Goal: Browse casually: Explore the website without a specific task or goal

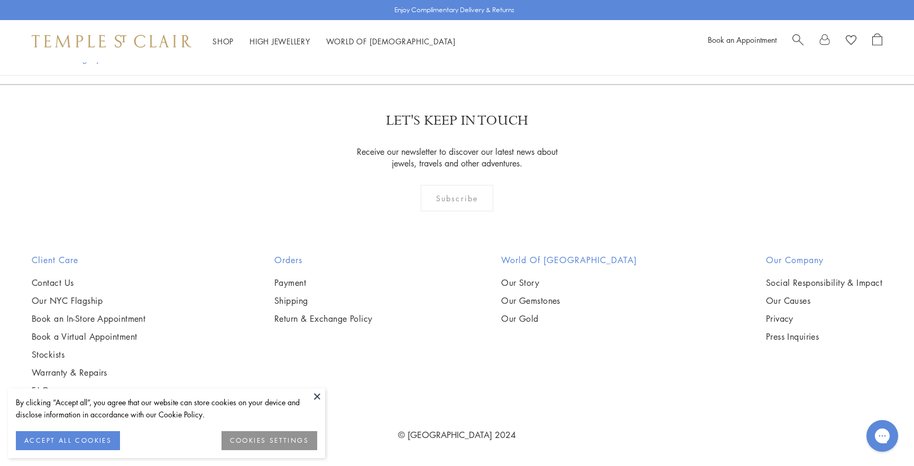
scroll to position [3045, 0]
click at [0, 0] on img at bounding box center [0, 0] width 0 height 0
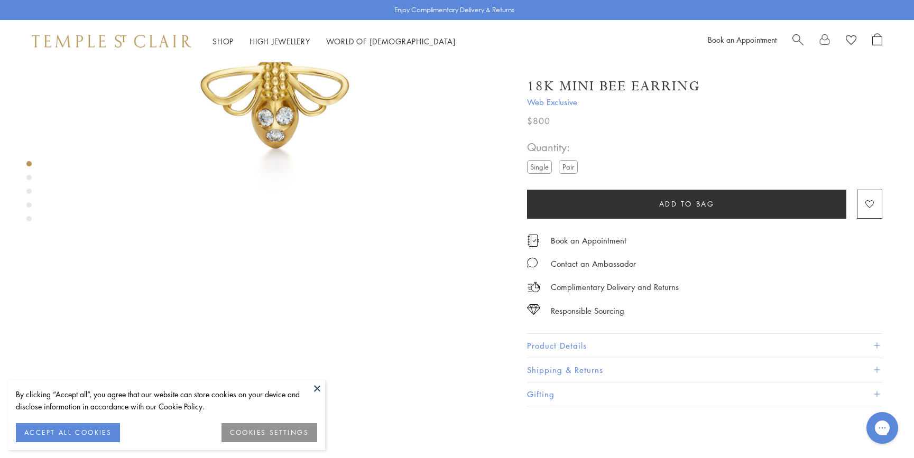
scroll to position [191, 0]
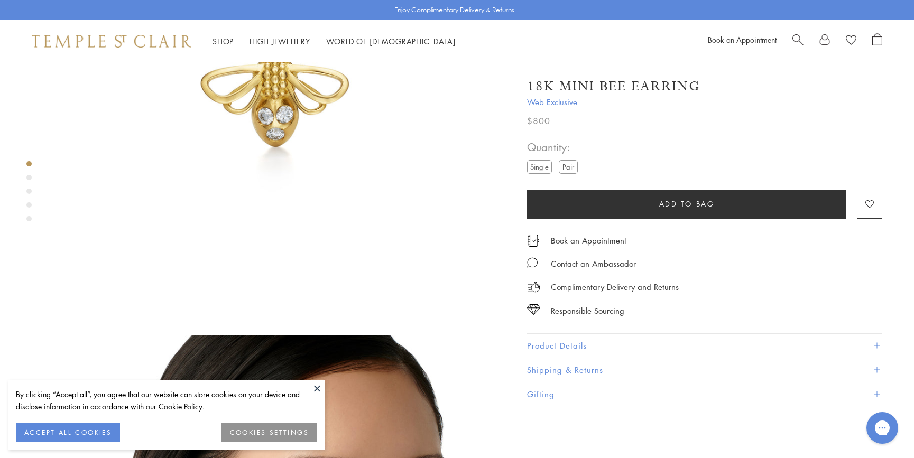
click at [571, 341] on button "Product Details" at bounding box center [704, 346] width 355 height 24
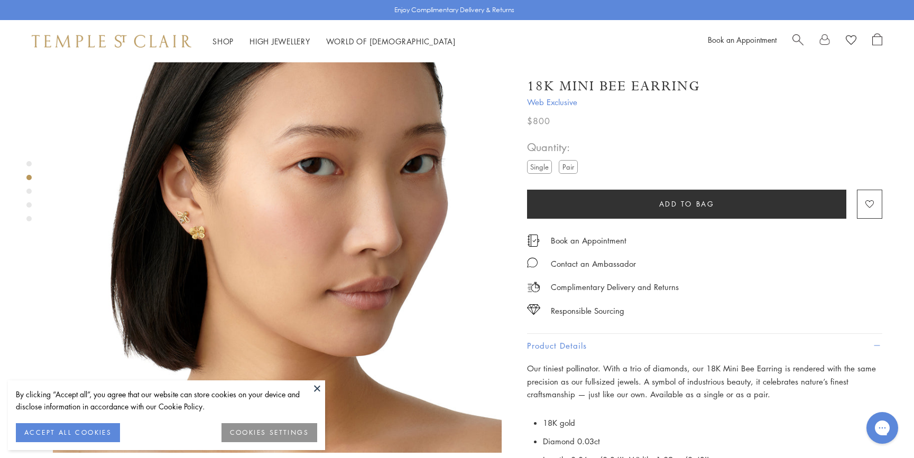
scroll to position [523, 1]
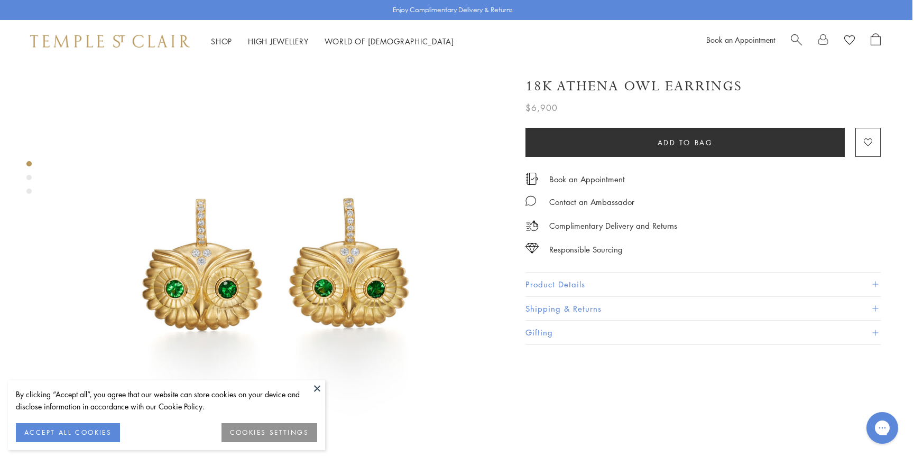
scroll to position [0, 2]
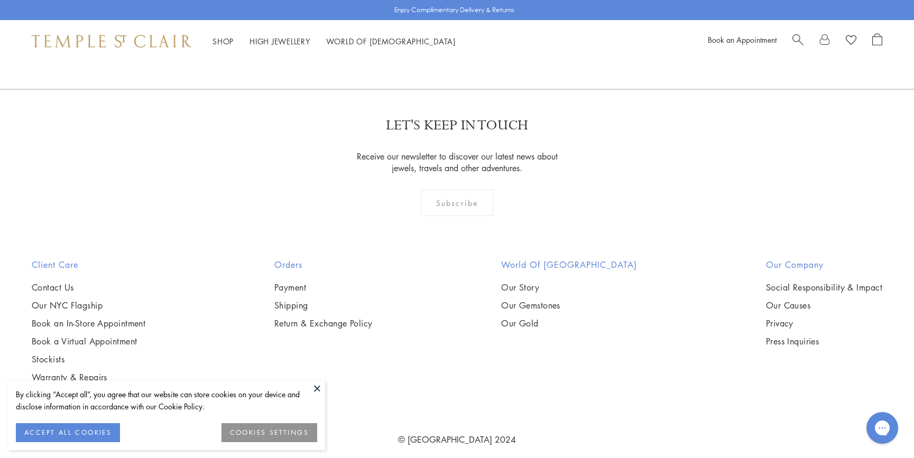
scroll to position [1157, 0]
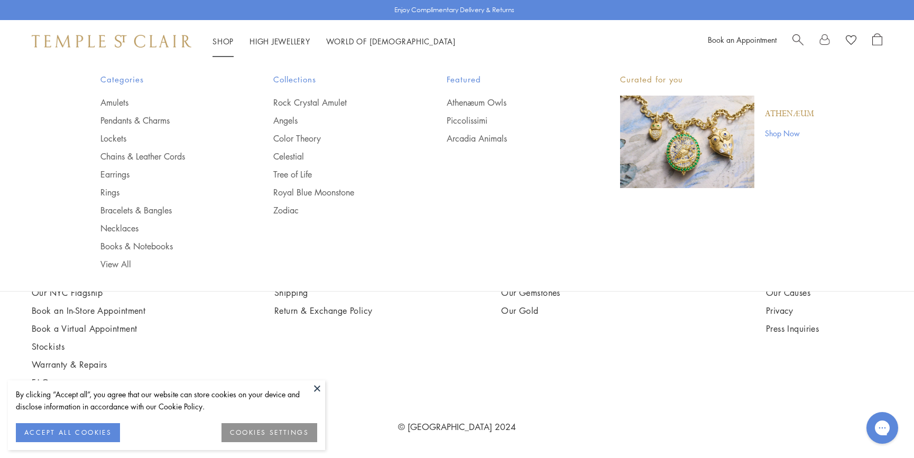
click at [219, 40] on link "Shop Shop" at bounding box center [222, 41] width 21 height 11
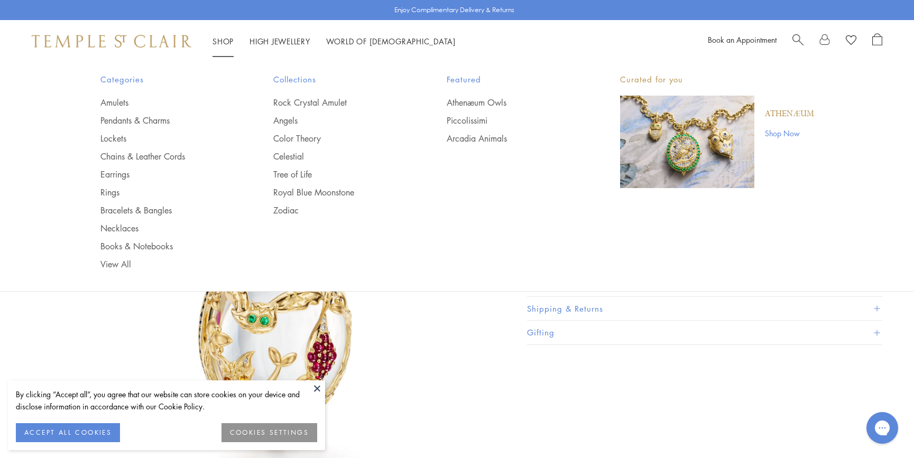
click at [219, 40] on link "Shop Shop" at bounding box center [222, 41] width 21 height 11
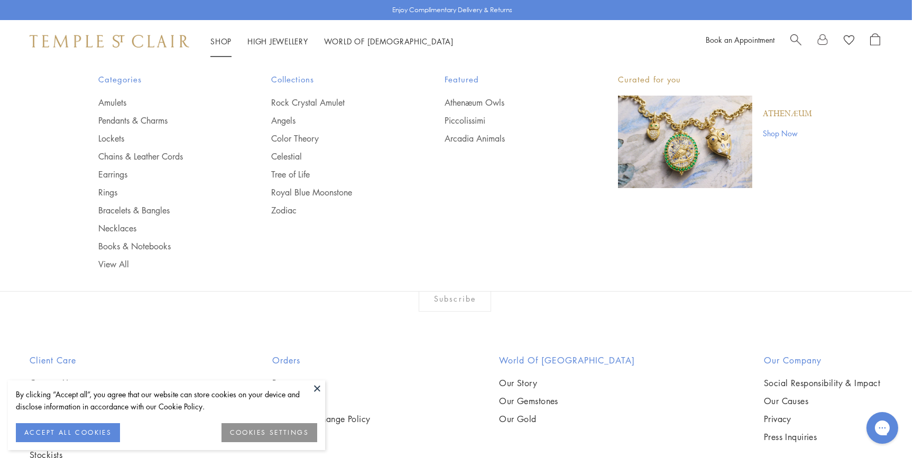
scroll to position [1075, 0]
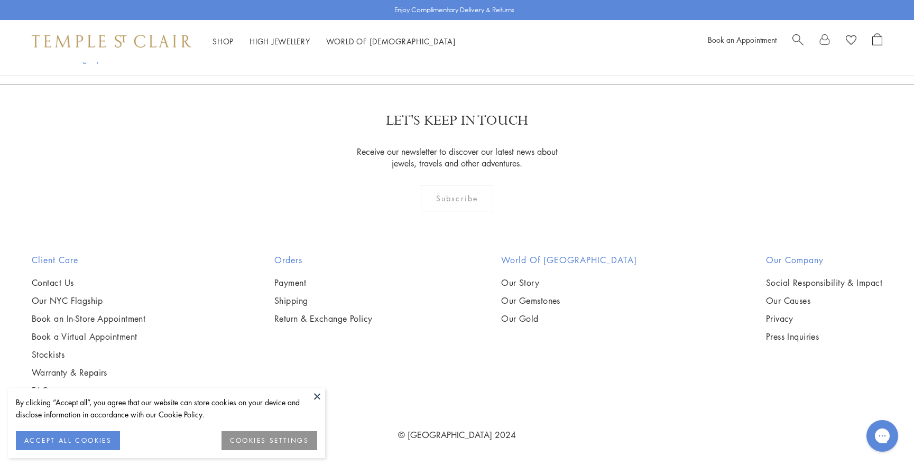
scroll to position [3270, 0]
click at [0, 0] on img at bounding box center [0, 0] width 0 height 0
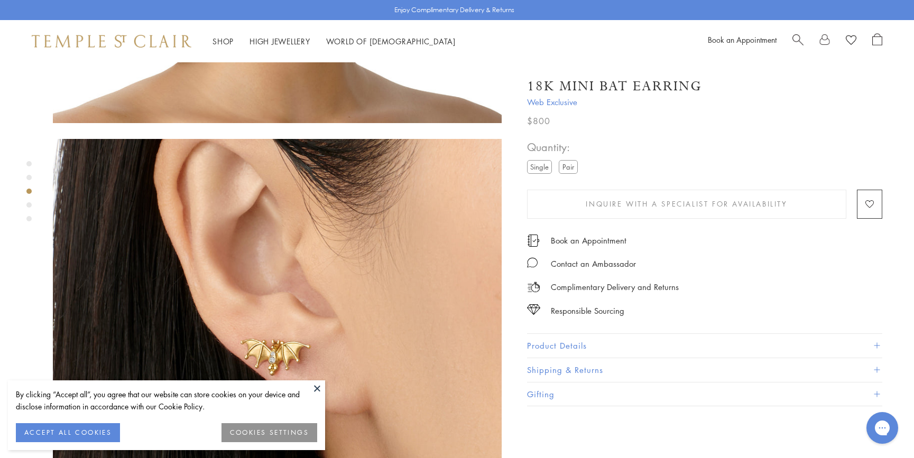
scroll to position [853, 0]
